Goal: Task Accomplishment & Management: Use online tool/utility

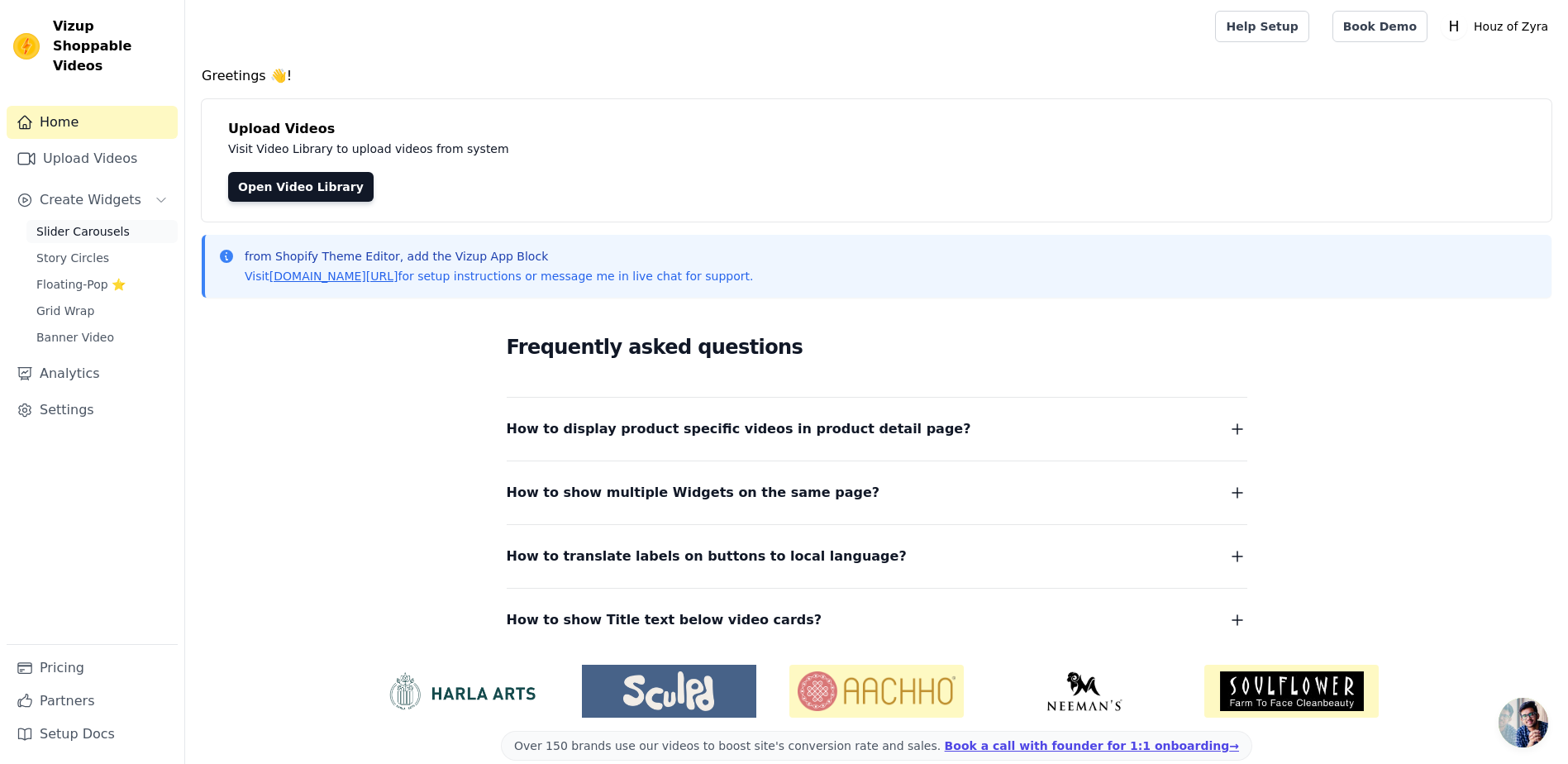
click at [61, 223] on span "Slider Carousels" at bounding box center [83, 232] width 93 height 17
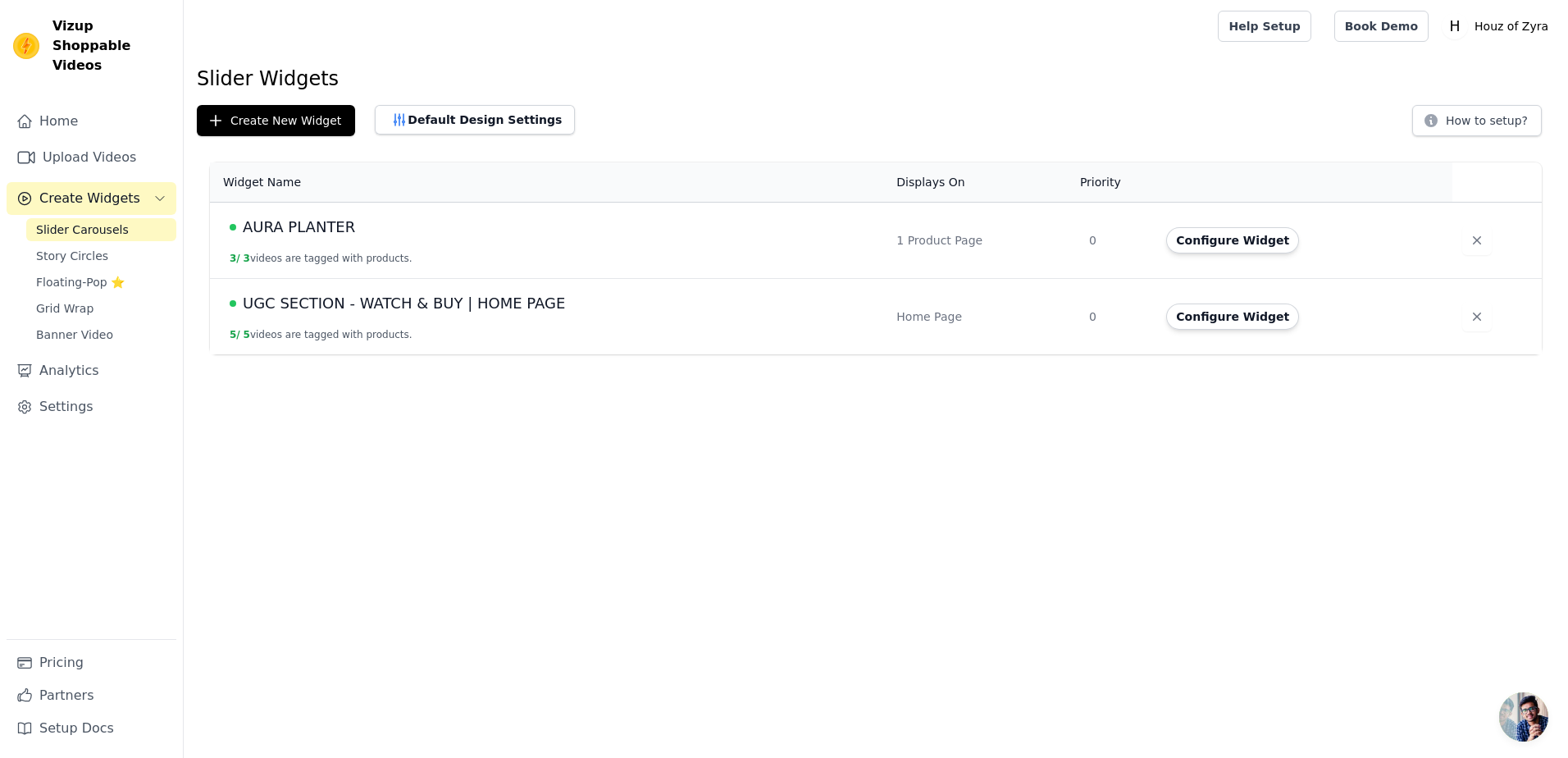
click at [335, 226] on span "AURA PLANTER" at bounding box center [298, 227] width 112 height 23
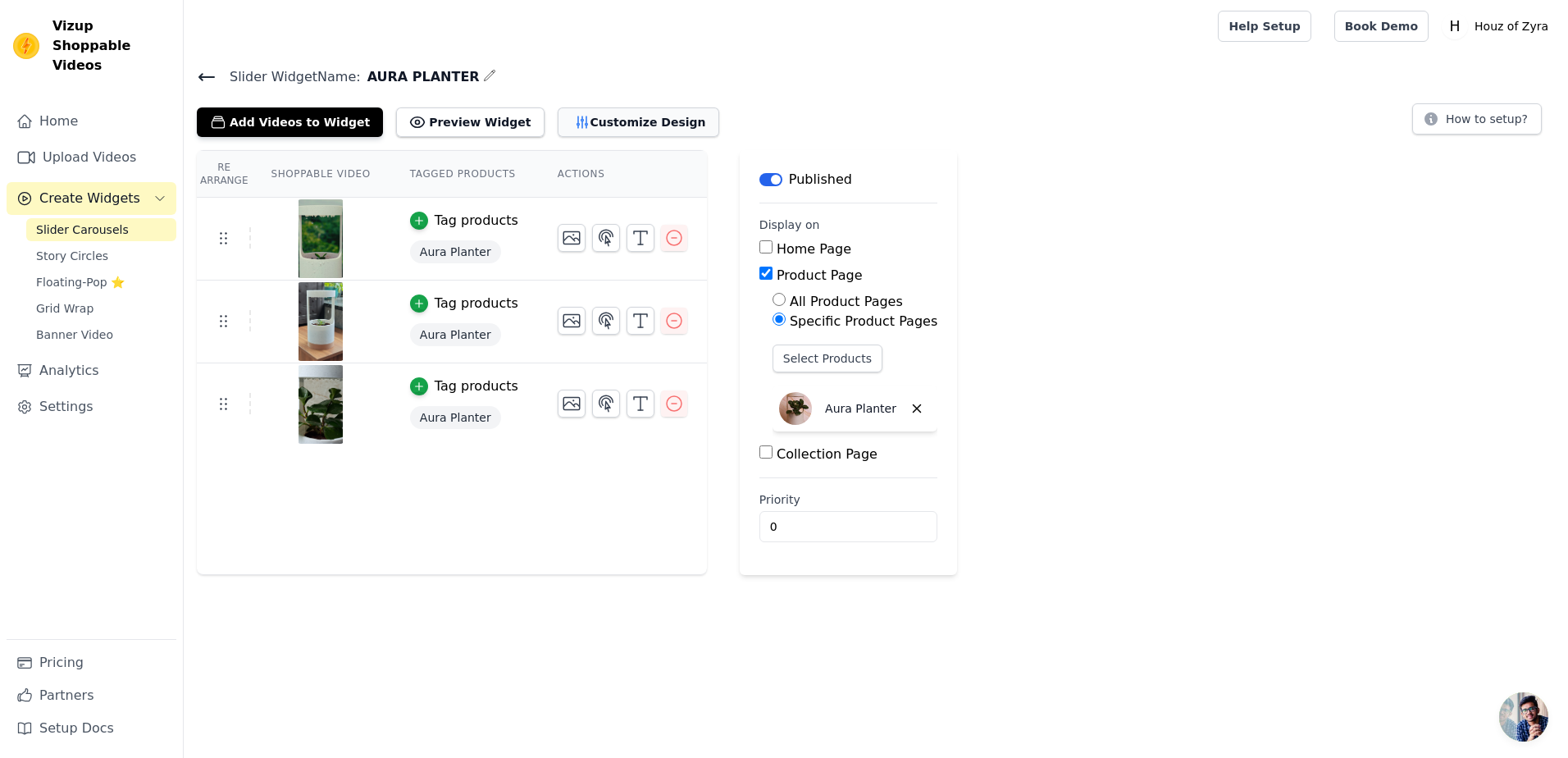
click at [596, 130] on button "Customize Design" at bounding box center [638, 122] width 161 height 30
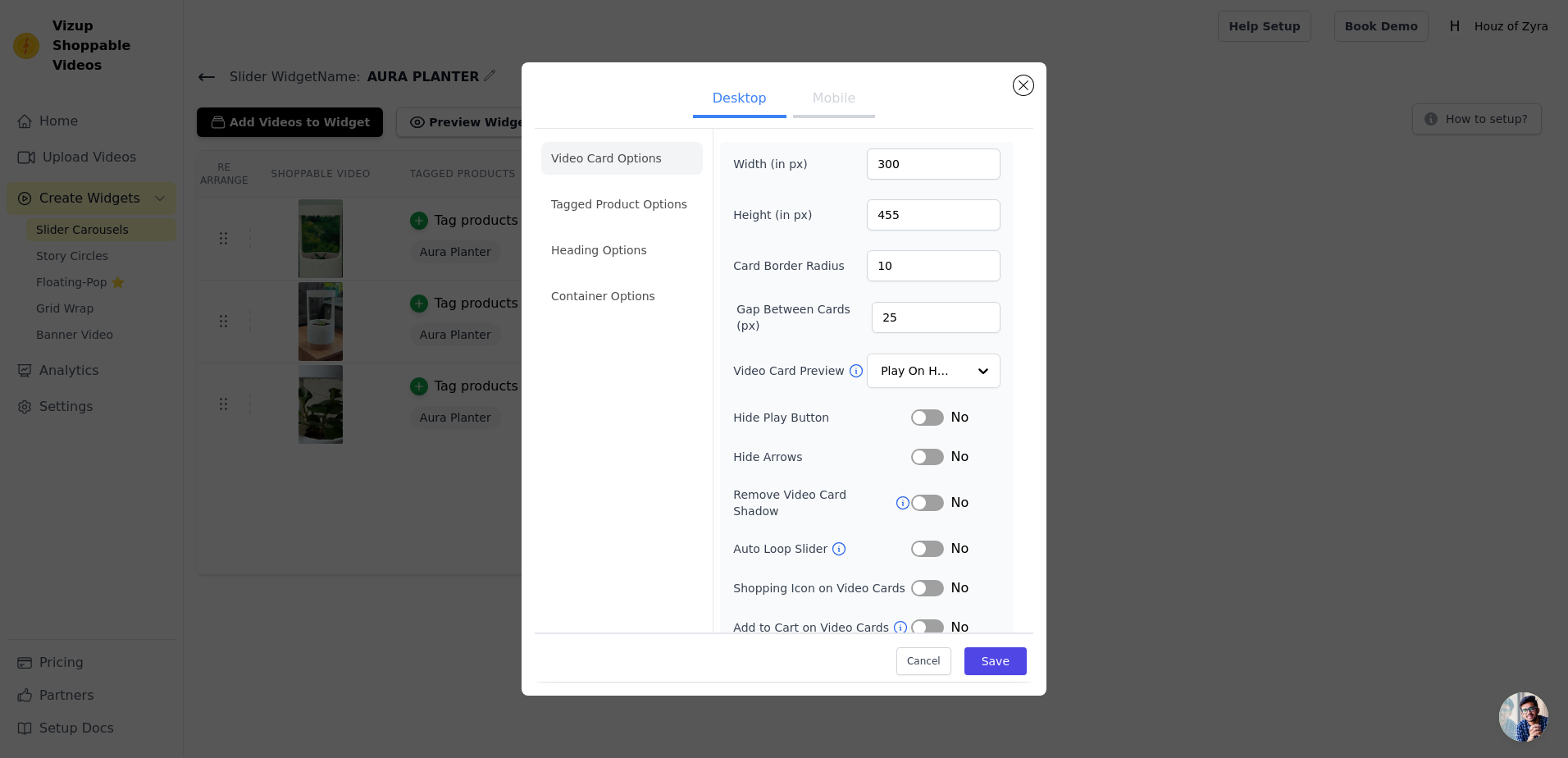
click at [925, 411] on button "Label" at bounding box center [926, 418] width 32 height 17
click at [829, 101] on button "Mobile" at bounding box center [834, 100] width 82 height 36
click at [730, 95] on button "Desktop" at bounding box center [739, 100] width 94 height 36
click at [910, 409] on button "Label" at bounding box center [926, 415] width 32 height 17
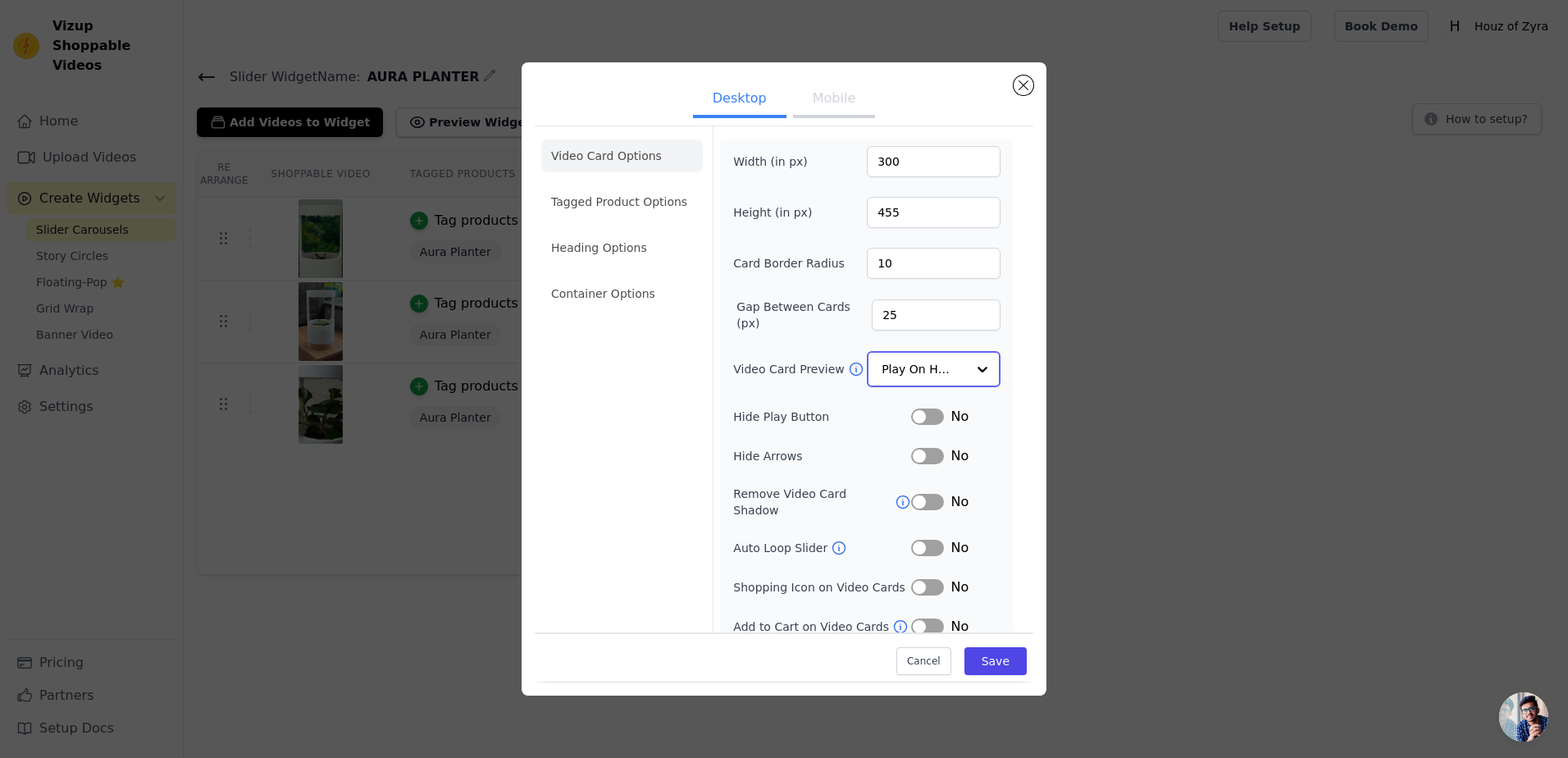
click at [922, 368] on input "Video Card Preview" at bounding box center [923, 369] width 84 height 32
click at [920, 404] on div "Play Video In Loop" at bounding box center [932, 425] width 130 height 69
click at [830, 117] on button "Mobile" at bounding box center [834, 100] width 82 height 36
click at [911, 369] on input "Video Card Preview" at bounding box center [923, 369] width 84 height 32
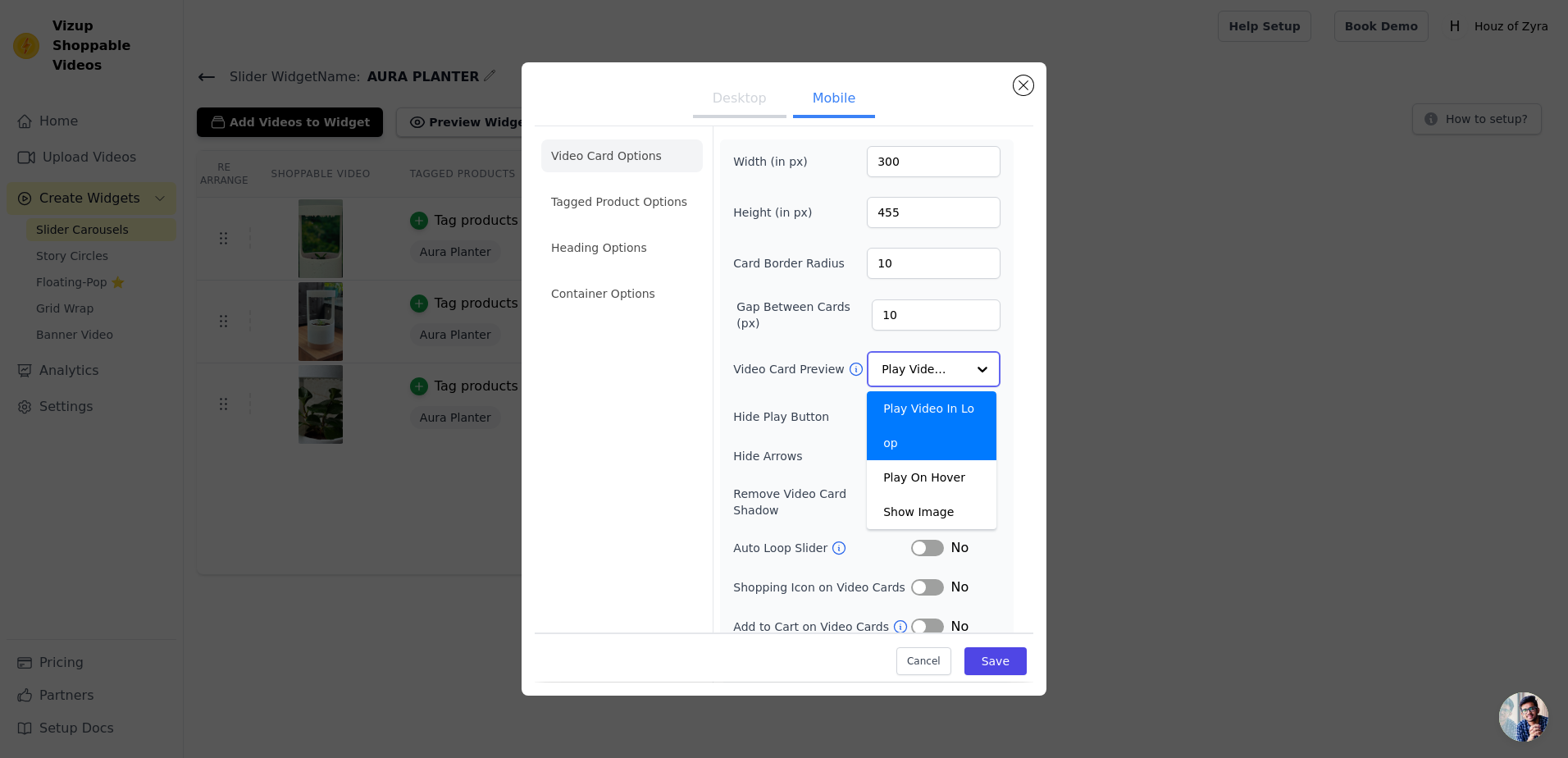
click at [925, 398] on div "Play Video In Loop" at bounding box center [932, 425] width 130 height 69
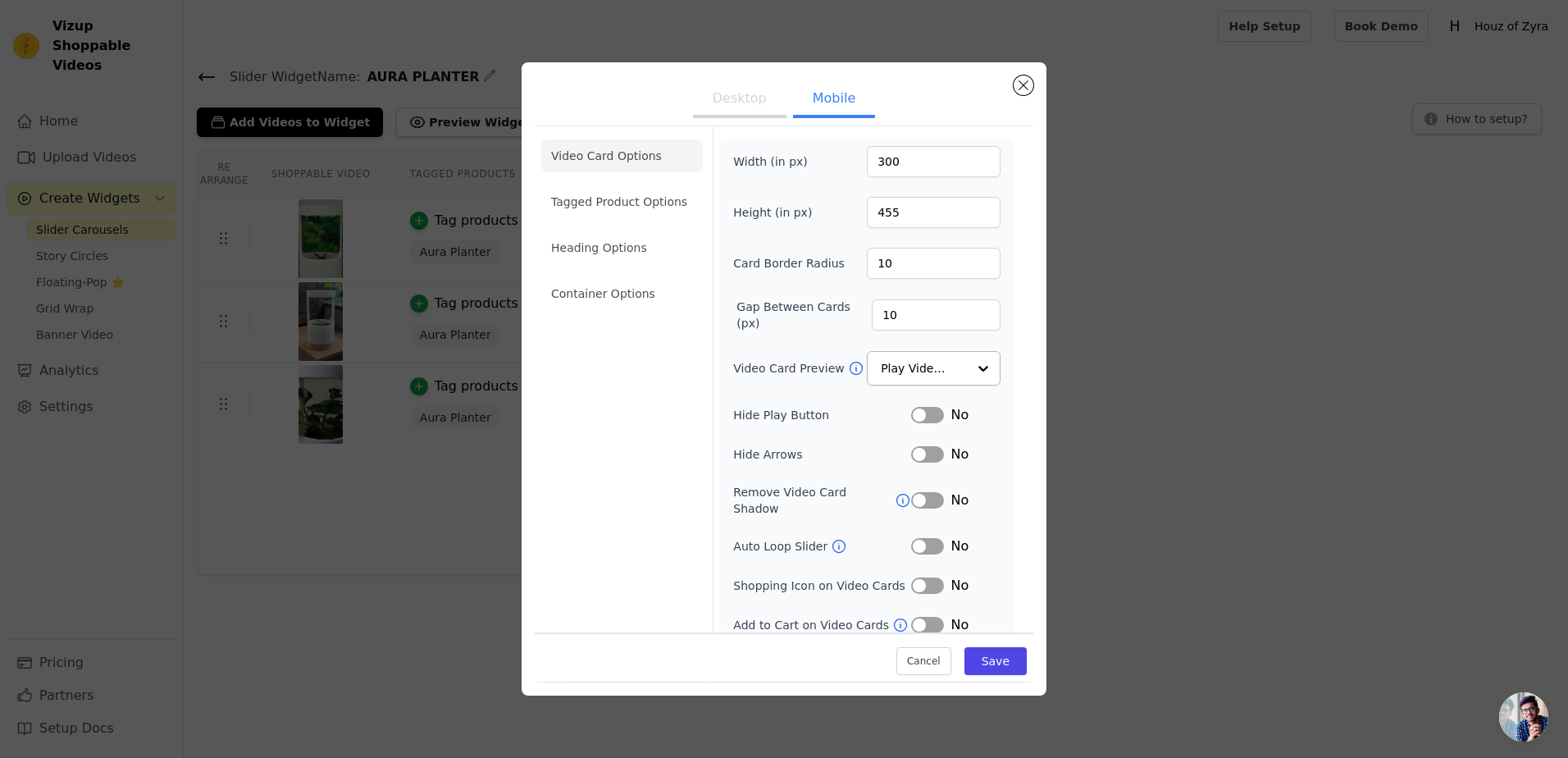
click at [747, 114] on button "Desktop" at bounding box center [739, 100] width 94 height 36
click at [916, 410] on button "Label" at bounding box center [926, 415] width 32 height 17
click at [825, 93] on button "Mobile" at bounding box center [834, 100] width 82 height 36
click at [917, 412] on button "Label" at bounding box center [926, 415] width 32 height 17
click at [986, 660] on button "Save" at bounding box center [995, 662] width 62 height 28
